Goal: Task Accomplishment & Management: Manage account settings

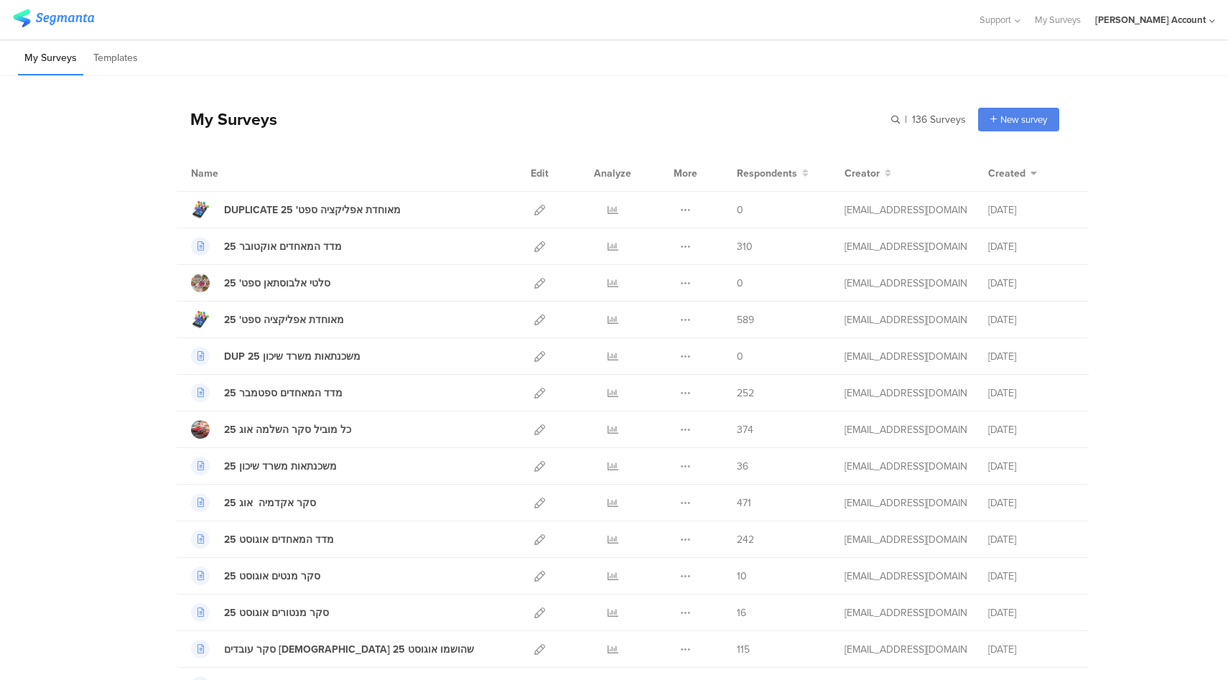
click at [1199, 22] on div "[PERSON_NAME] Account" at bounding box center [1150, 20] width 111 height 14
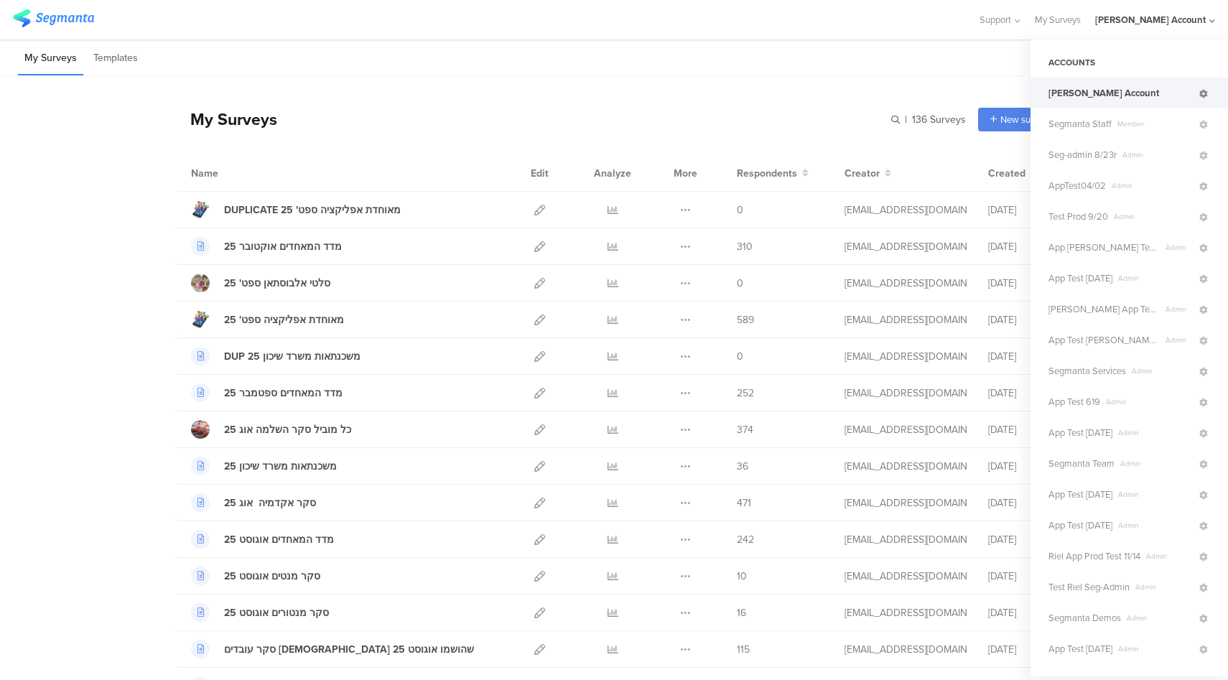
click at [1200, 93] on icon at bounding box center [1204, 94] width 9 height 9
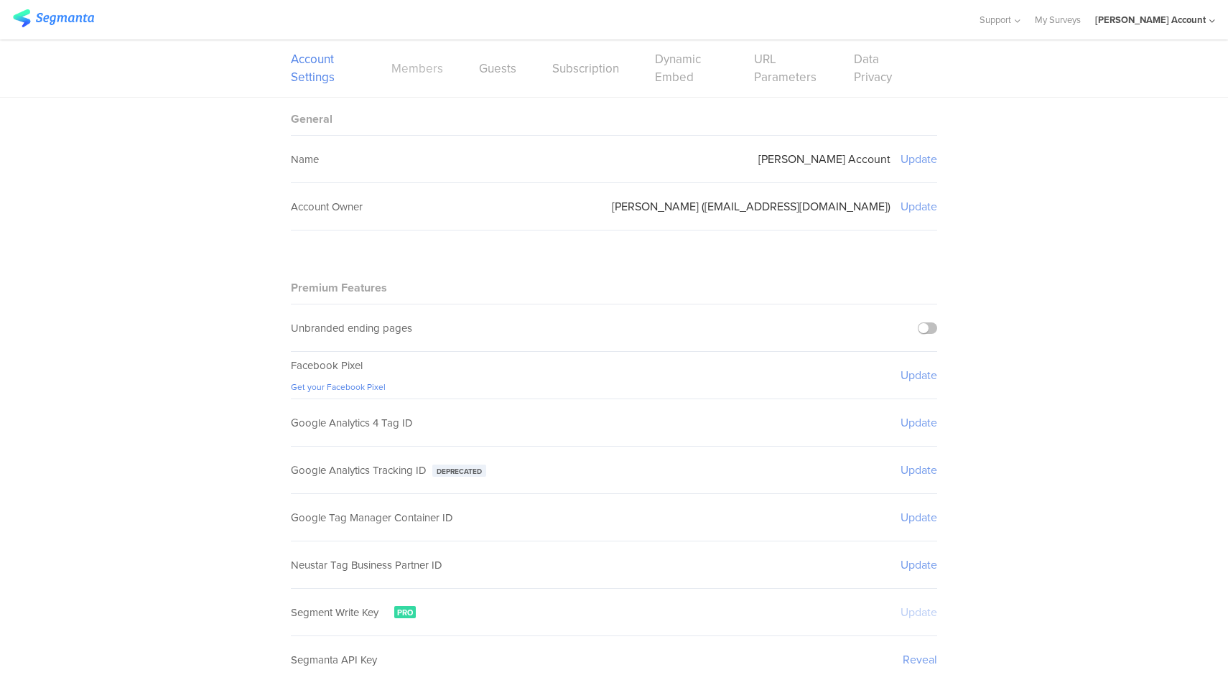
click at [408, 73] on link "Members" at bounding box center [417, 69] width 52 height 18
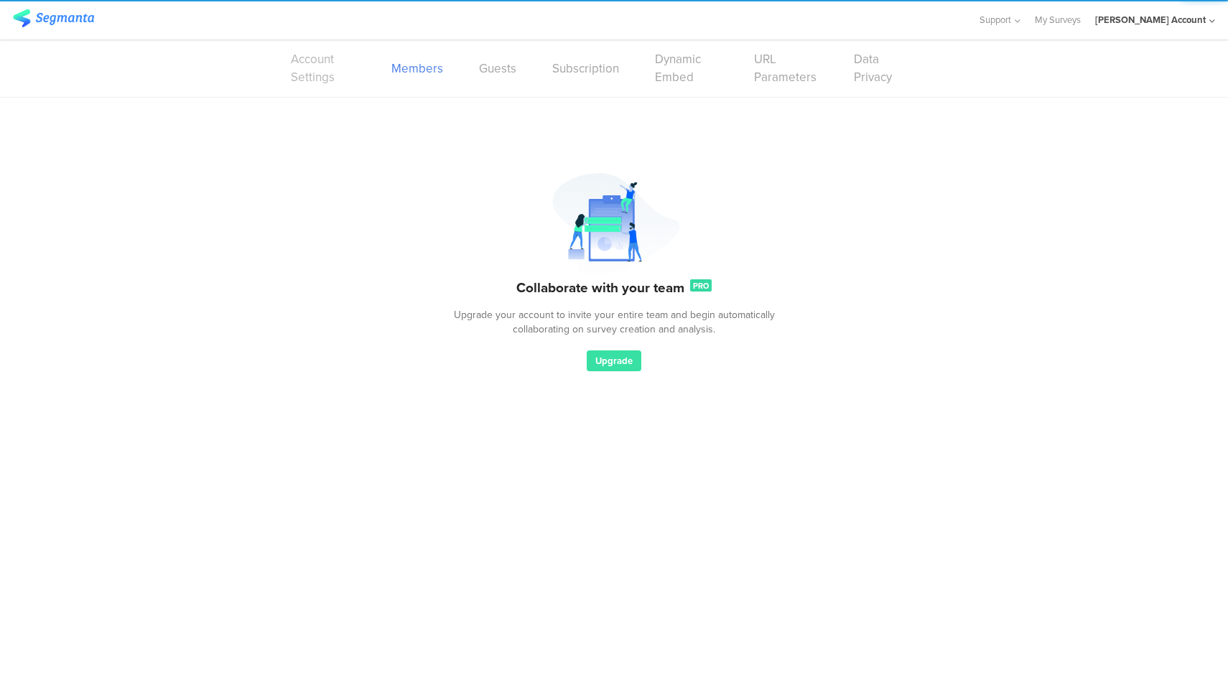
click at [312, 73] on link "Account Settings" at bounding box center [323, 68] width 65 height 36
